Goal: Task Accomplishment & Management: Complete application form

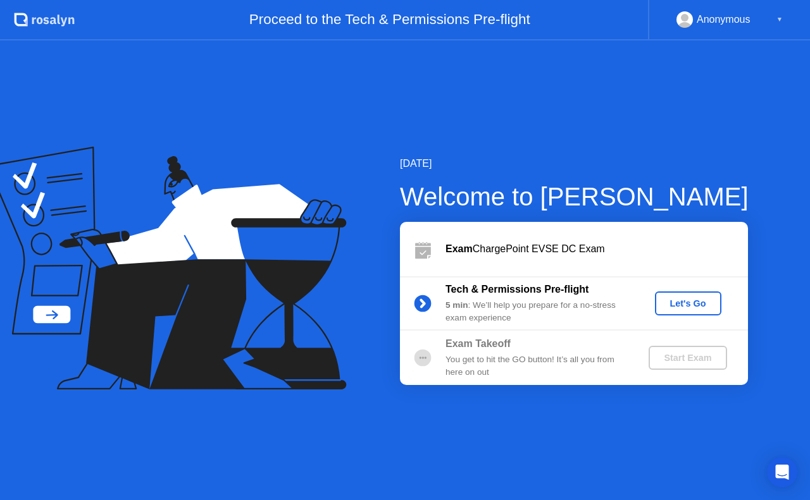
click at [679, 299] on div "Let's Go" at bounding box center [688, 304] width 56 height 10
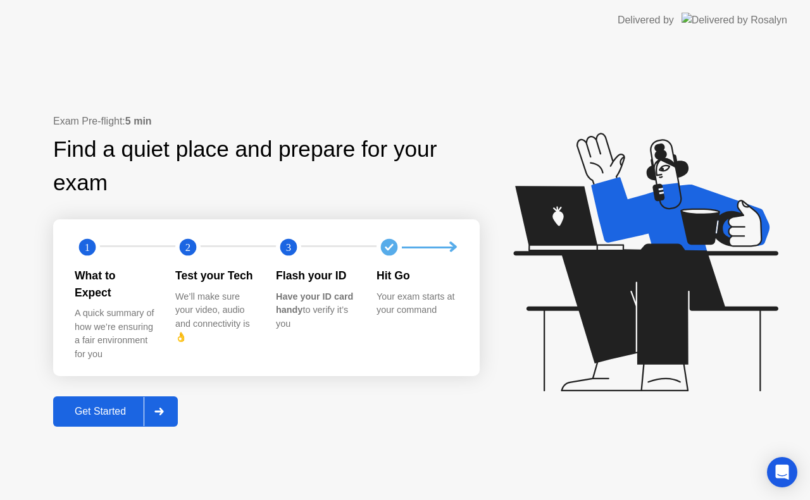
click at [114, 406] on div "Get Started" at bounding box center [100, 411] width 87 height 11
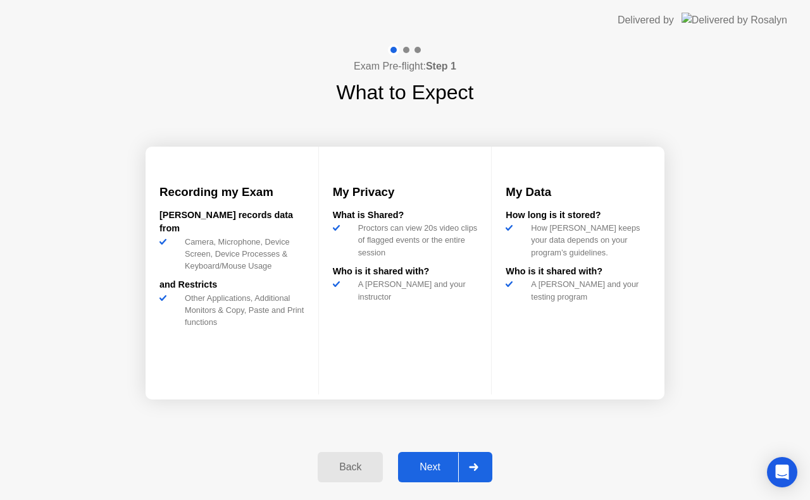
click at [429, 466] on div "Next" at bounding box center [430, 467] width 56 height 11
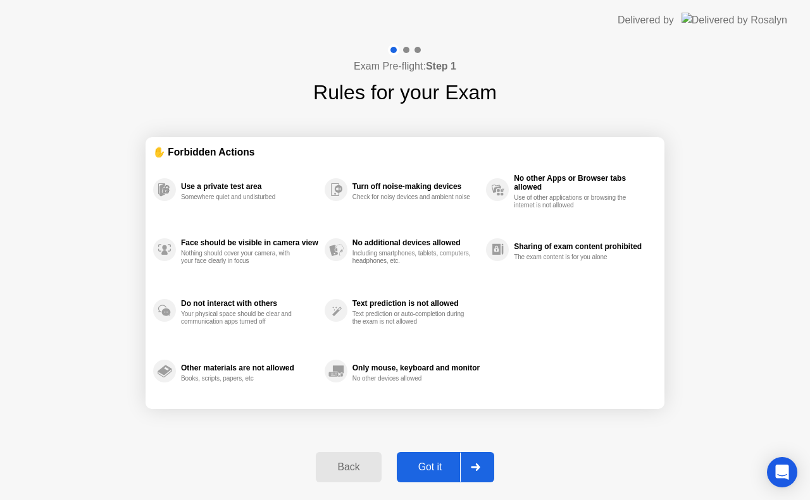
click at [429, 466] on div "Got it" at bounding box center [429, 467] width 59 height 11
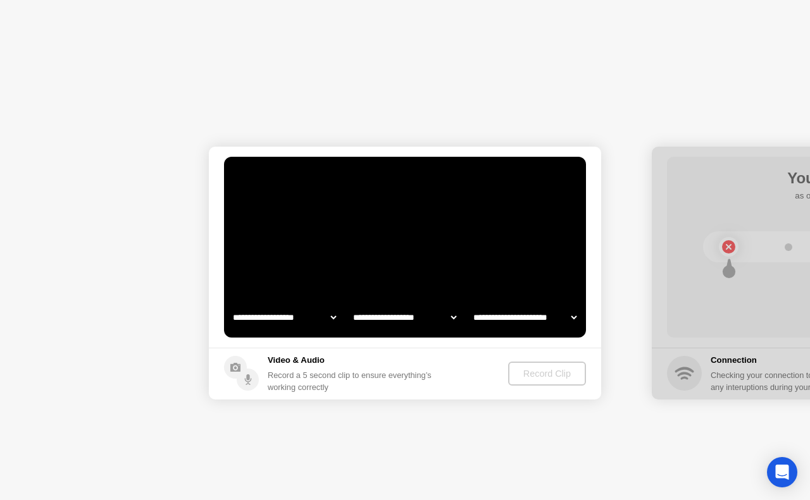
select select "**********"
select select "*******"
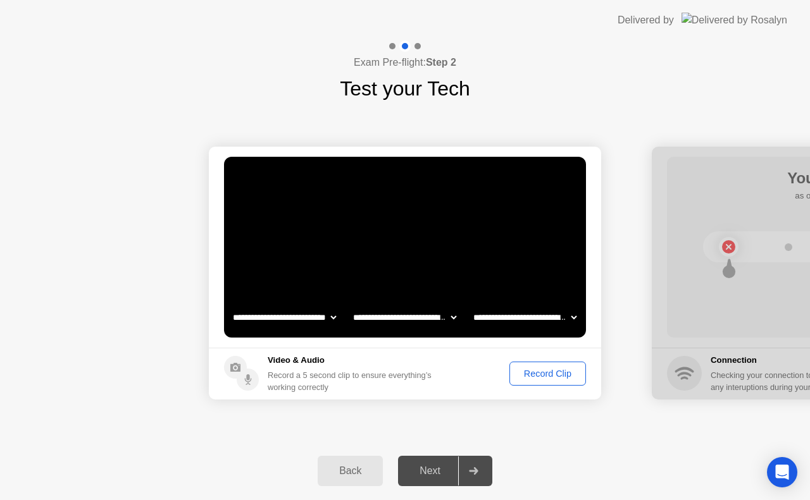
click at [532, 378] on div "Record Clip" at bounding box center [548, 374] width 68 height 10
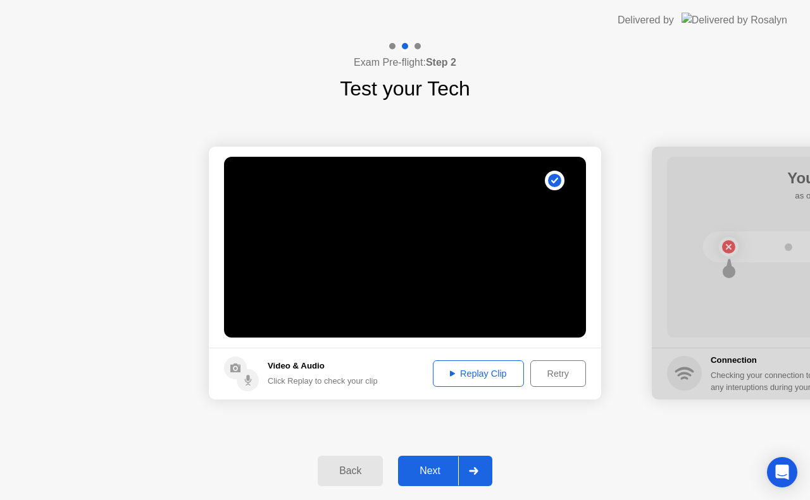
click at [443, 470] on div "Next" at bounding box center [430, 471] width 56 height 11
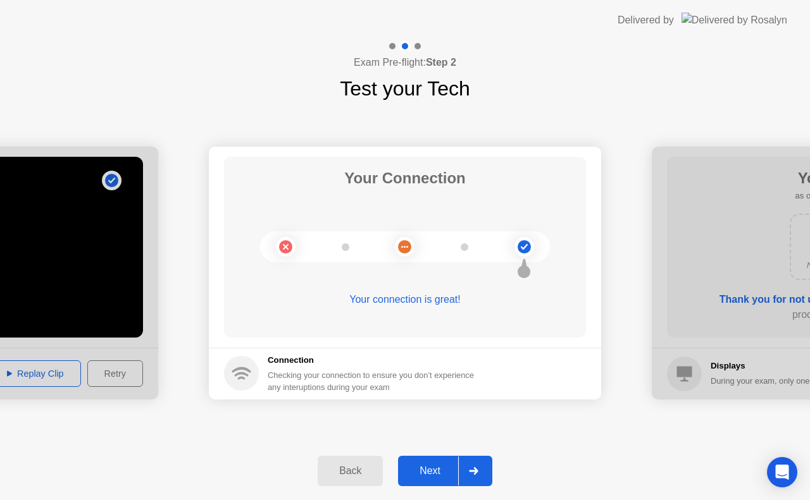
click at [421, 461] on button "Next" at bounding box center [445, 471] width 94 height 30
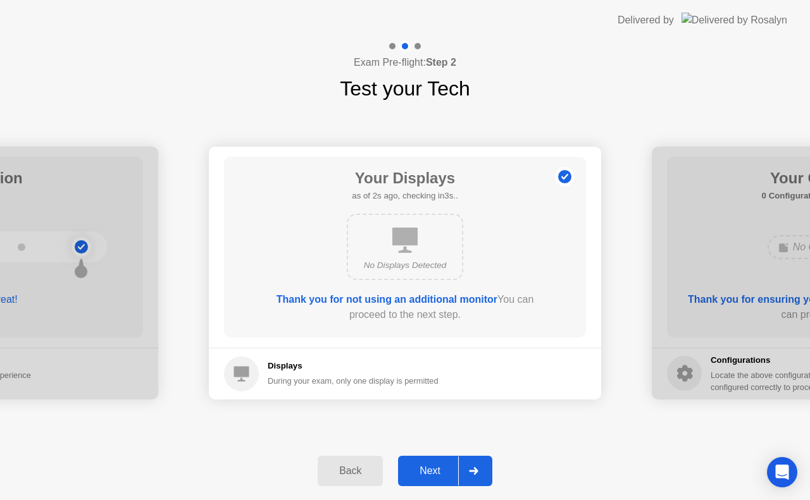
click at [435, 462] on button "Next" at bounding box center [445, 471] width 94 height 30
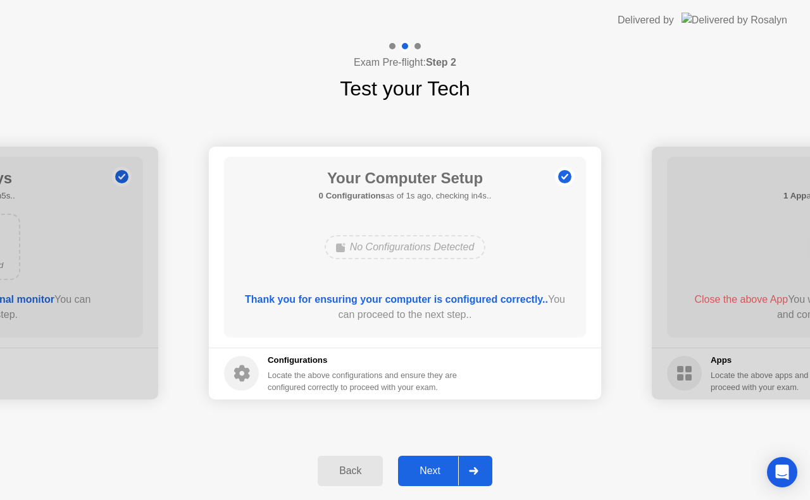
click at [433, 468] on div "Next" at bounding box center [430, 471] width 56 height 11
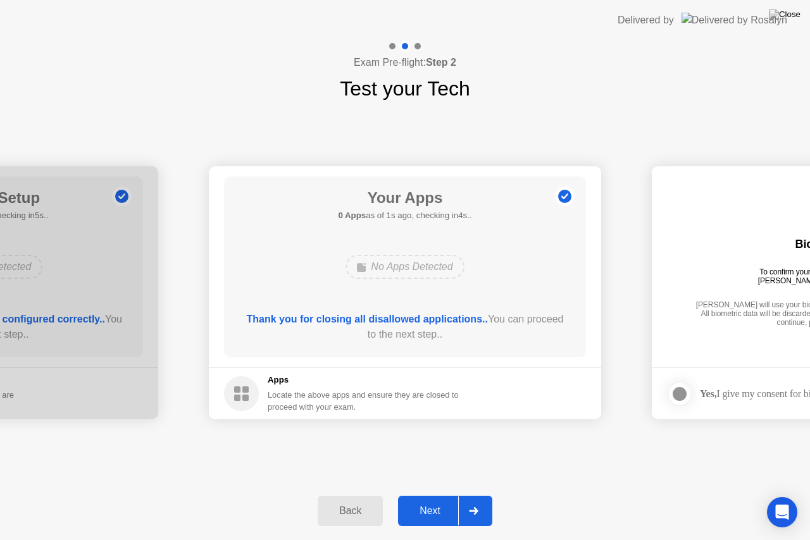
click at [435, 500] on div "Next" at bounding box center [430, 510] width 56 height 11
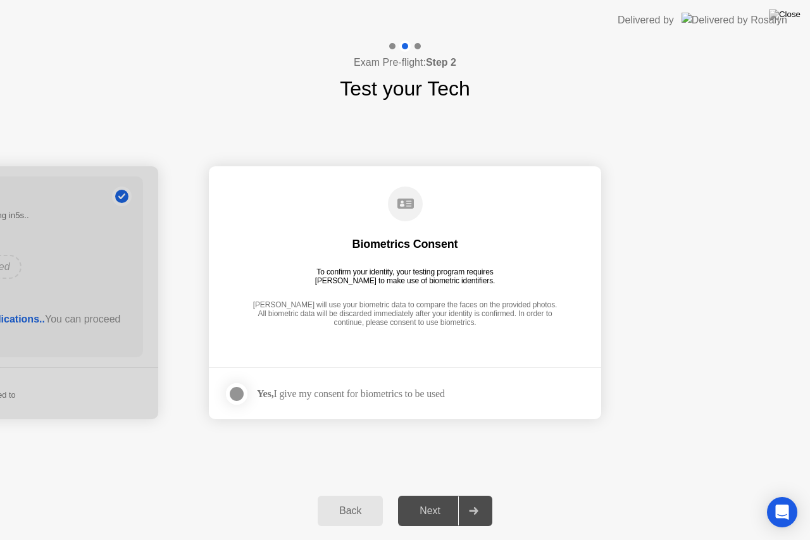
click at [235, 396] on div at bounding box center [236, 394] width 15 height 15
click at [421, 500] on div "Next" at bounding box center [430, 510] width 56 height 11
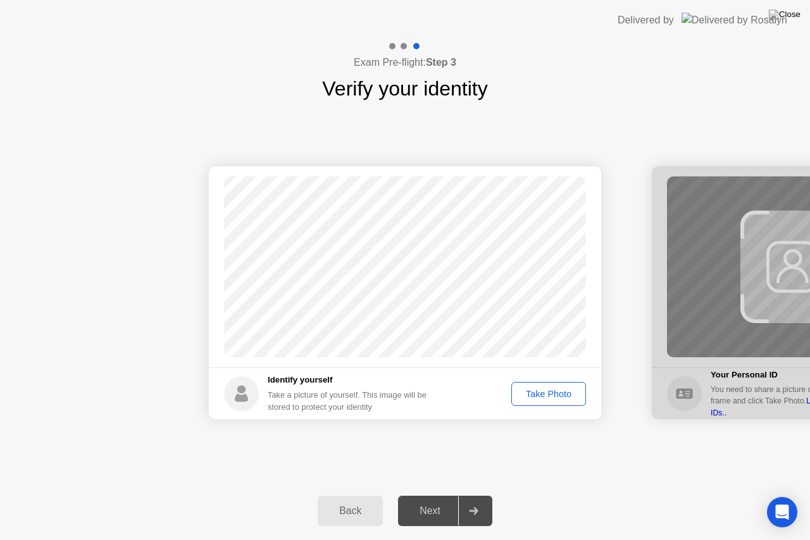
click at [555, 397] on div "Take Photo" at bounding box center [549, 394] width 66 height 10
click at [435, 500] on div "Next" at bounding box center [430, 510] width 56 height 11
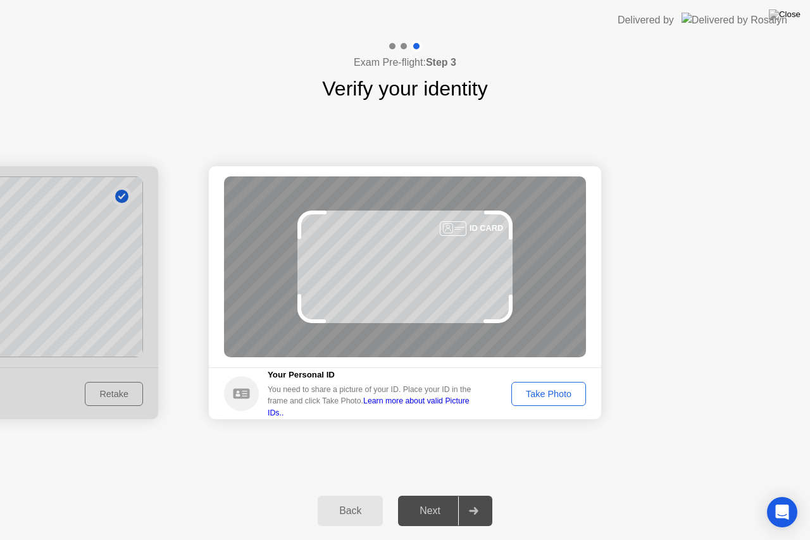
click at [435, 500] on div "Next" at bounding box center [430, 510] width 56 height 11
click at [536, 392] on div "Take Photo" at bounding box center [549, 394] width 66 height 10
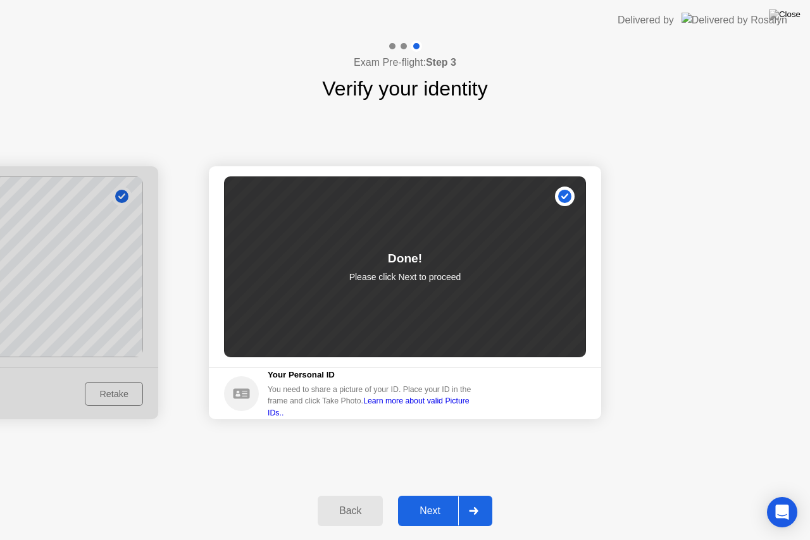
click at [434, 500] on div "Next" at bounding box center [430, 510] width 56 height 11
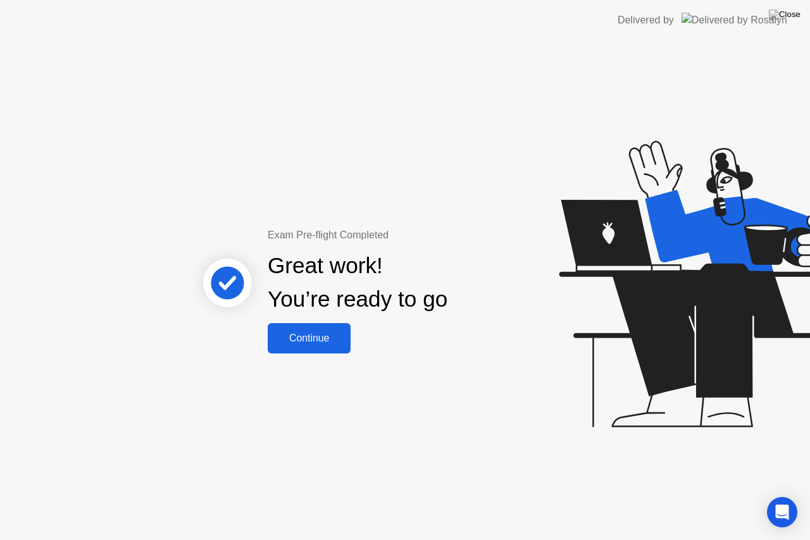
click at [322, 341] on div "Continue" at bounding box center [308, 338] width 75 height 11
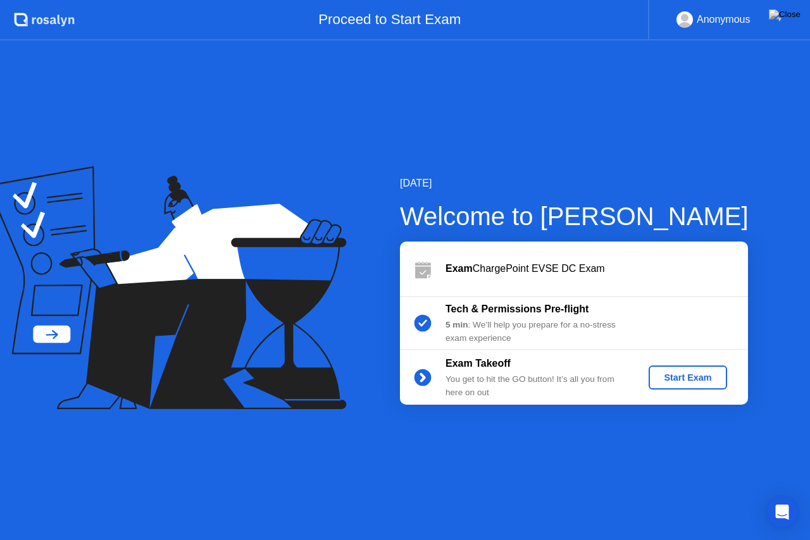
click at [673, 380] on div "Start Exam" at bounding box center [688, 378] width 68 height 10
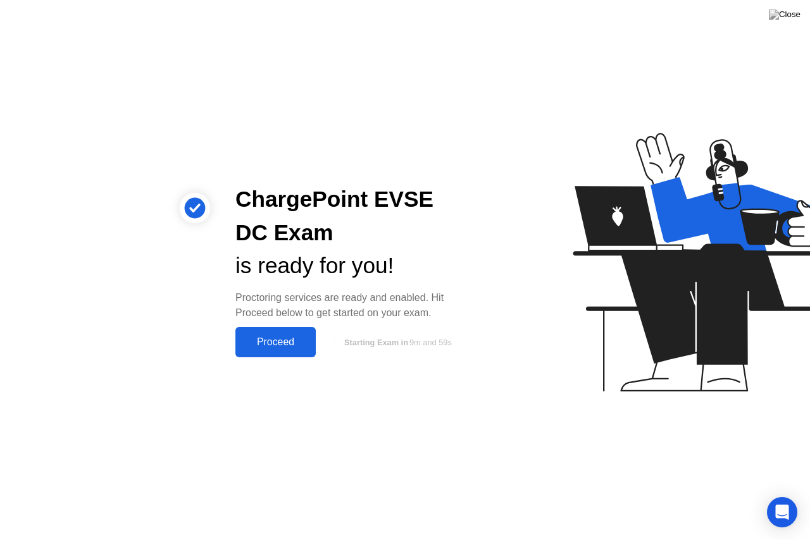
click at [289, 337] on div "Proceed" at bounding box center [275, 342] width 73 height 11
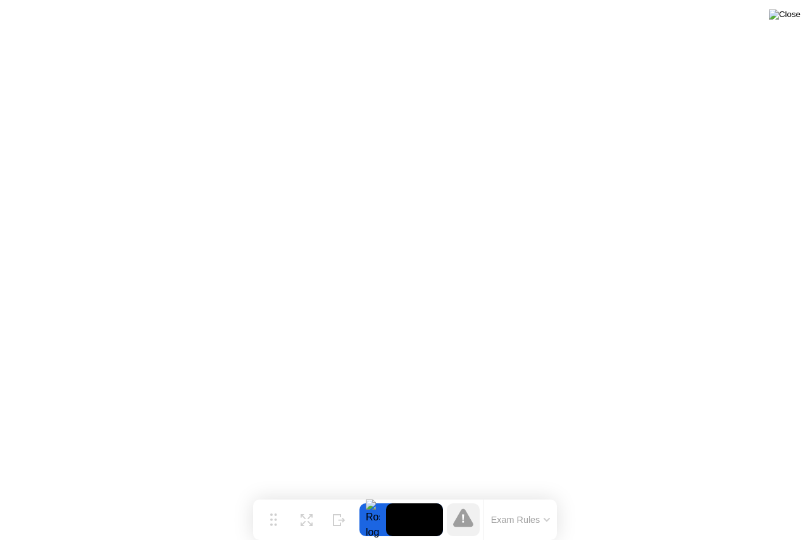
click at [796, 18] on img at bounding box center [785, 14] width 32 height 10
